Goal: Find specific page/section: Find specific page/section

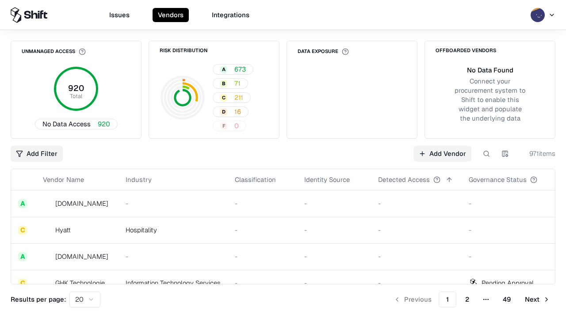
click at [283, 159] on div "Add Filter Add Vendor 971 items" at bounding box center [283, 154] width 545 height 16
click at [37, 154] on html "Issues Vendors Integrations Unmanaged Access 920 Total No Data Access 920 Risk …" at bounding box center [283, 159] width 566 height 318
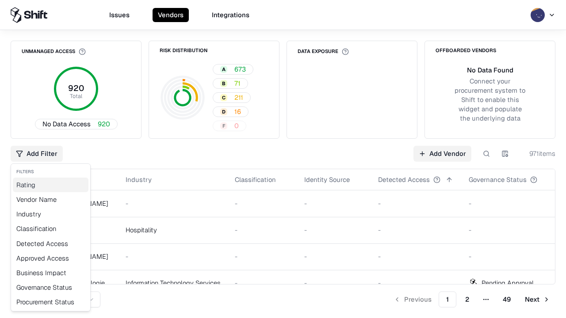
click at [50, 185] on div "Rating" at bounding box center [51, 185] width 76 height 15
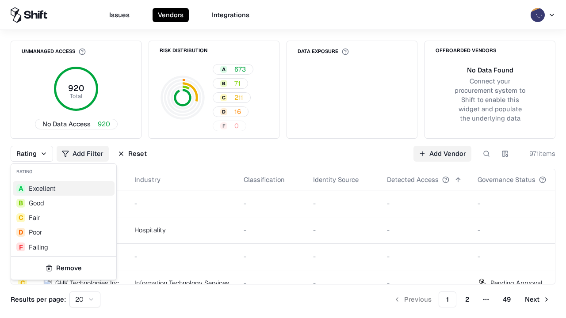
click at [283, 159] on html "Issues Vendors Integrations Unmanaged Access 920 Total No Data Access 920 Risk …" at bounding box center [283, 159] width 566 height 318
click at [132, 154] on button "Reset" at bounding box center [132, 154] width 40 height 16
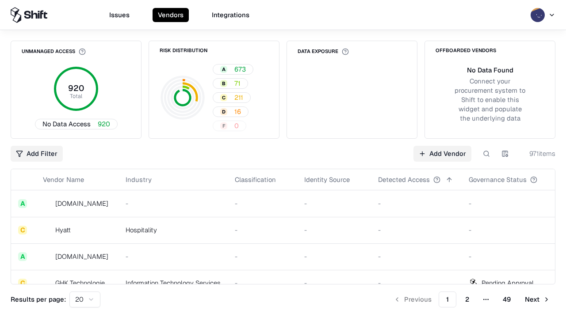
click at [283, 159] on div "Add Filter Add Vendor 971 items" at bounding box center [283, 154] width 545 height 16
click at [37, 154] on html "Issues Vendors Integrations Unmanaged Access 920 Total No Data Access 920 Risk …" at bounding box center [283, 159] width 566 height 318
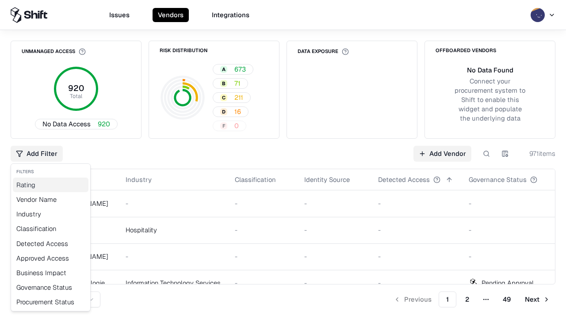
click at [50, 185] on div "Rating" at bounding box center [51, 185] width 76 height 15
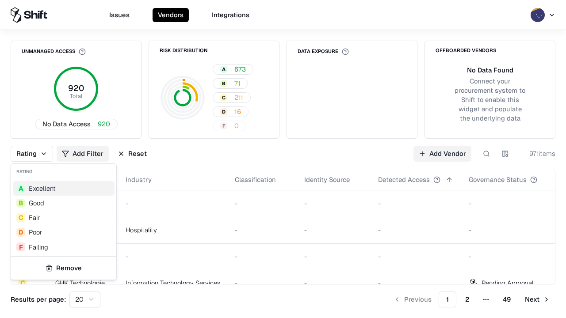
click at [64, 247] on div "F Failing" at bounding box center [64, 247] width 102 height 15
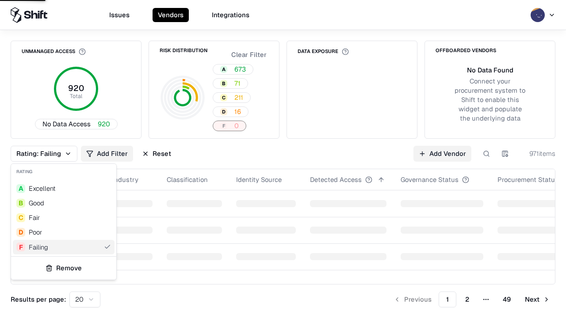
click at [283, 159] on html "Issues Vendors Integrations Unmanaged Access 920 Total No Data Access 920 Risk …" at bounding box center [283, 159] width 566 height 318
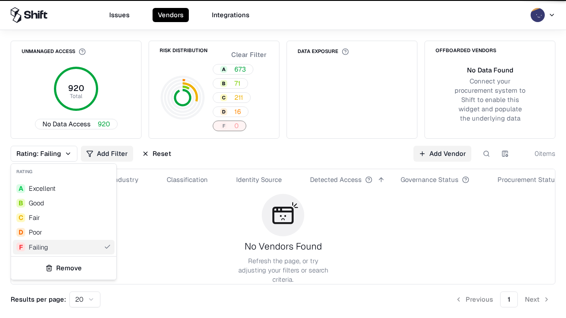
click at [283, 159] on div "Rating: Failing Add Filter Reset Add Vendor 0 items" at bounding box center [283, 154] width 545 height 16
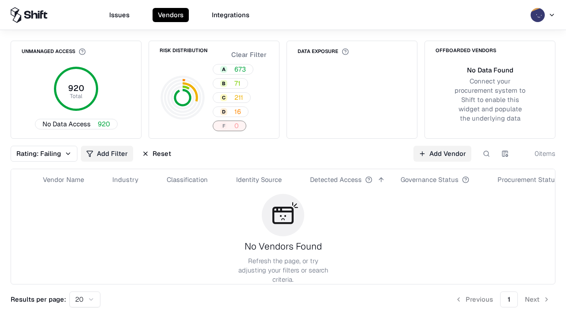
click at [157, 154] on button "Reset" at bounding box center [157, 154] width 40 height 16
click at [283, 159] on div "Add Filter Add Vendor 0 items" at bounding box center [283, 154] width 545 height 16
click at [37, 154] on html "Issues Vendors Integrations Unmanaged Access 920 Total No Data Access 920 Risk …" at bounding box center [283, 159] width 566 height 318
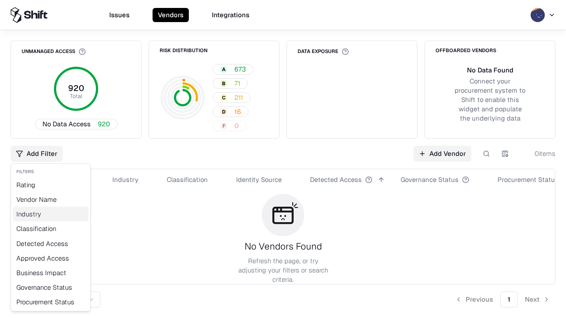
click at [50, 214] on div "Industry" at bounding box center [51, 214] width 76 height 15
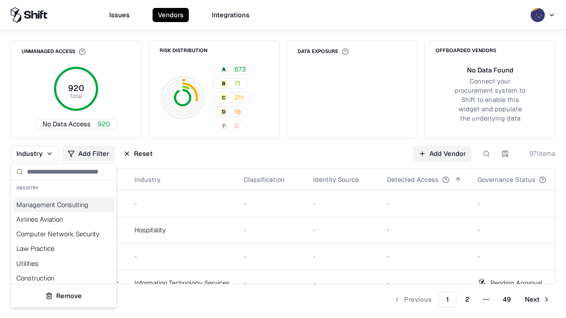
click at [283, 159] on html "Issues Vendors Integrations Unmanaged Access 920 Total No Data Access 920 Risk …" at bounding box center [283, 159] width 566 height 318
click at [283, 159] on div "Industry Add Filter Reset Add Vendor 971 items" at bounding box center [283, 154] width 545 height 16
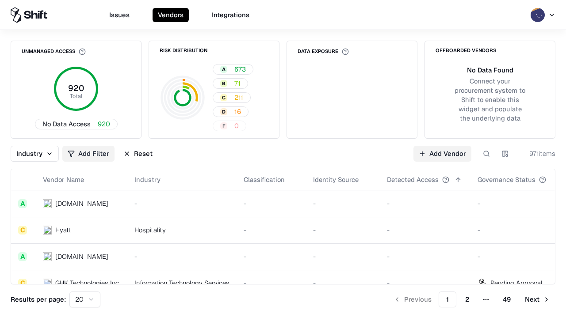
click at [138, 154] on button "Reset" at bounding box center [138, 154] width 40 height 16
click at [283, 159] on div "Industry Add Filter Reset Add Vendor 971 items" at bounding box center [283, 154] width 545 height 16
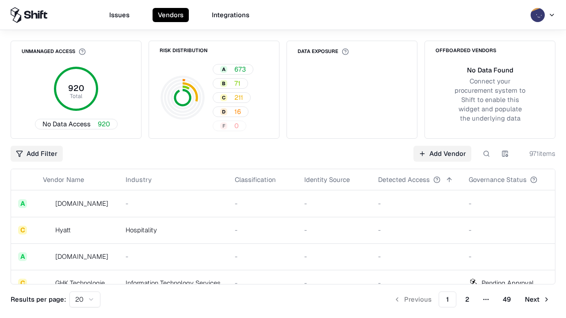
click at [37, 154] on html "Issues Vendors Integrations Unmanaged Access 920 Total No Data Access 920 Risk …" at bounding box center [283, 159] width 566 height 318
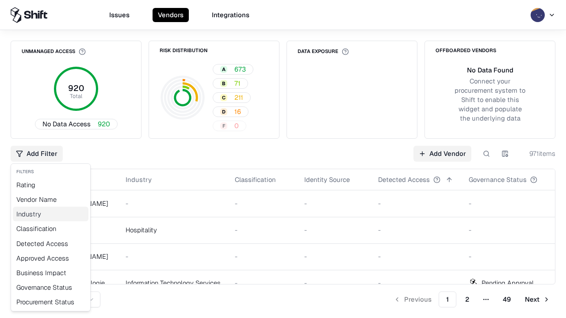
click at [50, 214] on div "Industry" at bounding box center [51, 214] width 76 height 15
